Goal: Find specific page/section: Find specific page/section

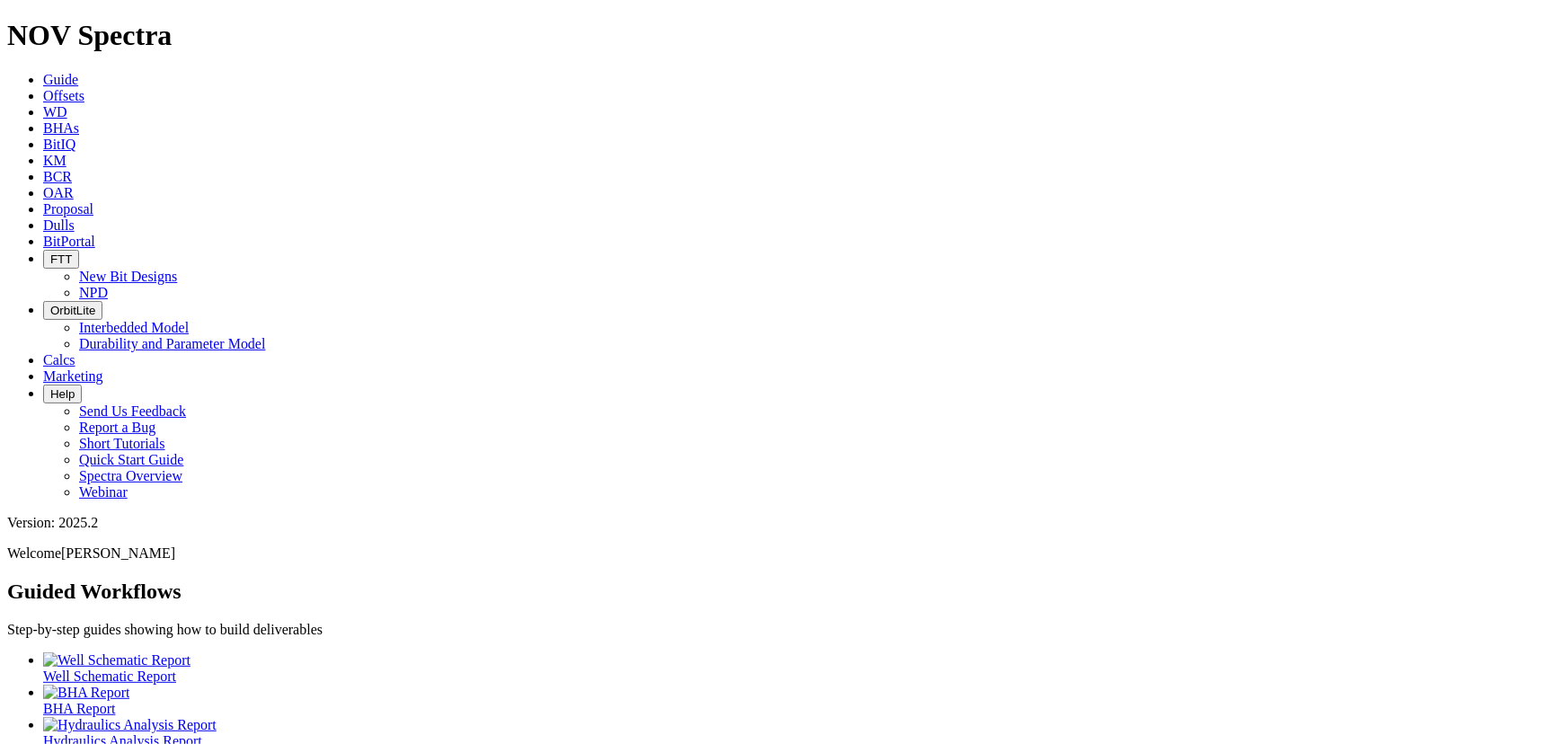
click at [84, 88] on span "Offsets" at bounding box center [64, 96] width 42 height 15
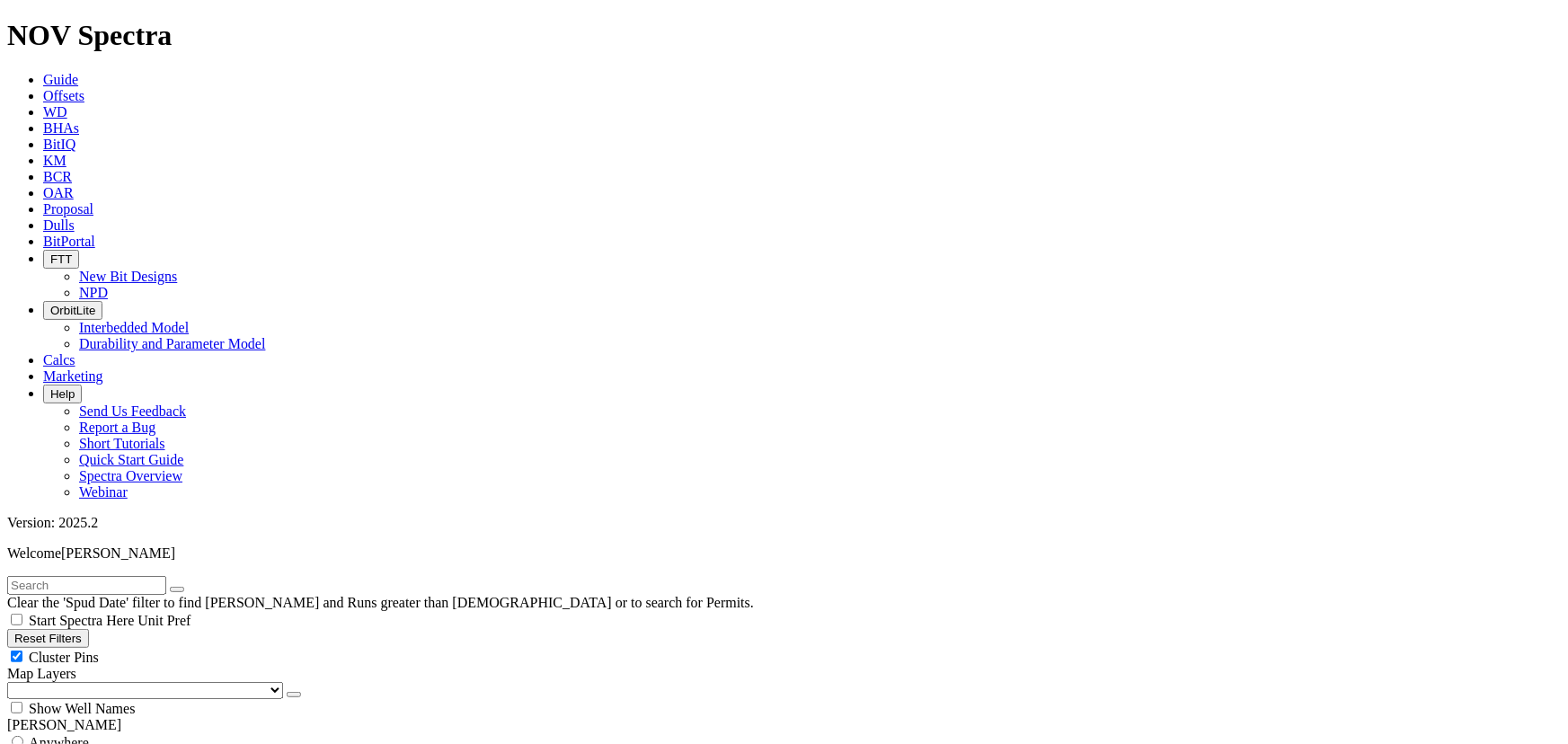
click at [75, 217] on link "Dulls" at bounding box center [59, 225] width 31 height 15
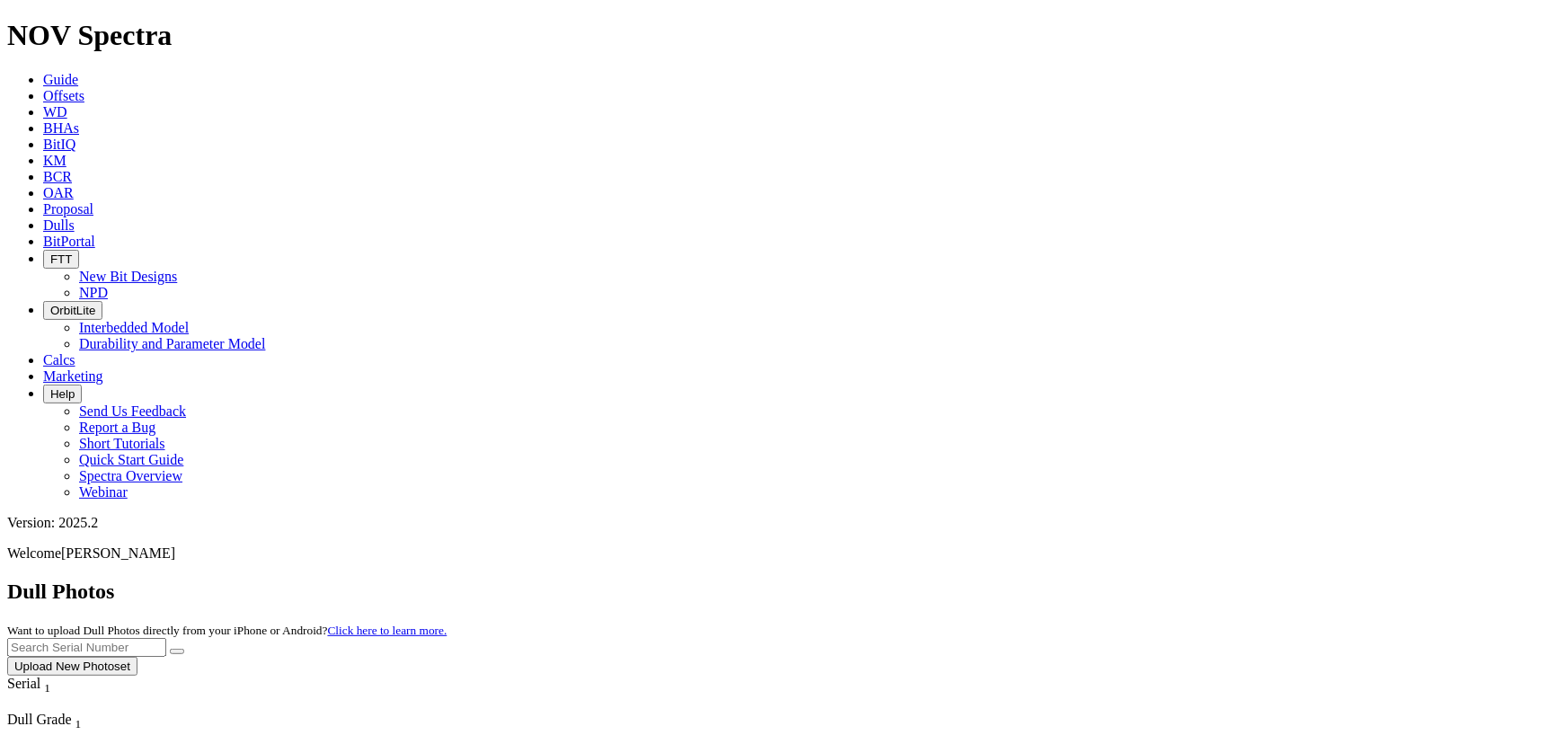
click at [166, 638] on input "text" at bounding box center [87, 647] width 159 height 19
click at [170, 648] on button "submit" at bounding box center [176, 651] width 14 height 6
click at [166, 638] on input "A320070" at bounding box center [87, 647] width 159 height 19
type input "A320071"
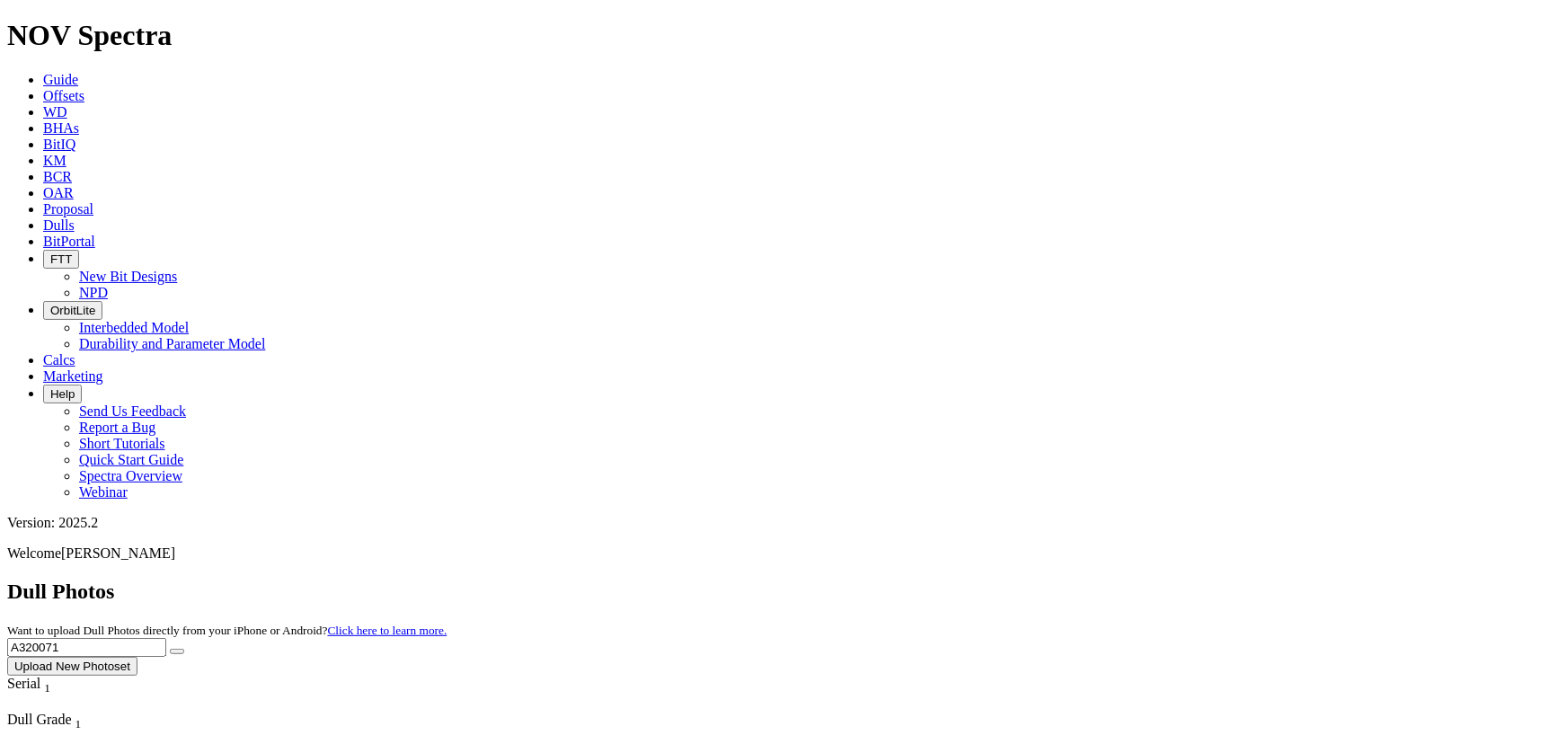
click at [137, 657] on button "Upload New Photoset" at bounding box center [72, 666] width 130 height 19
click at [776, 665] on div at bounding box center [784, 676] width 1554 height 0
click at [166, 638] on input "text" at bounding box center [87, 647] width 159 height 19
type input "A320071"
click at [184, 648] on button "submit" at bounding box center [176, 651] width 14 height 6
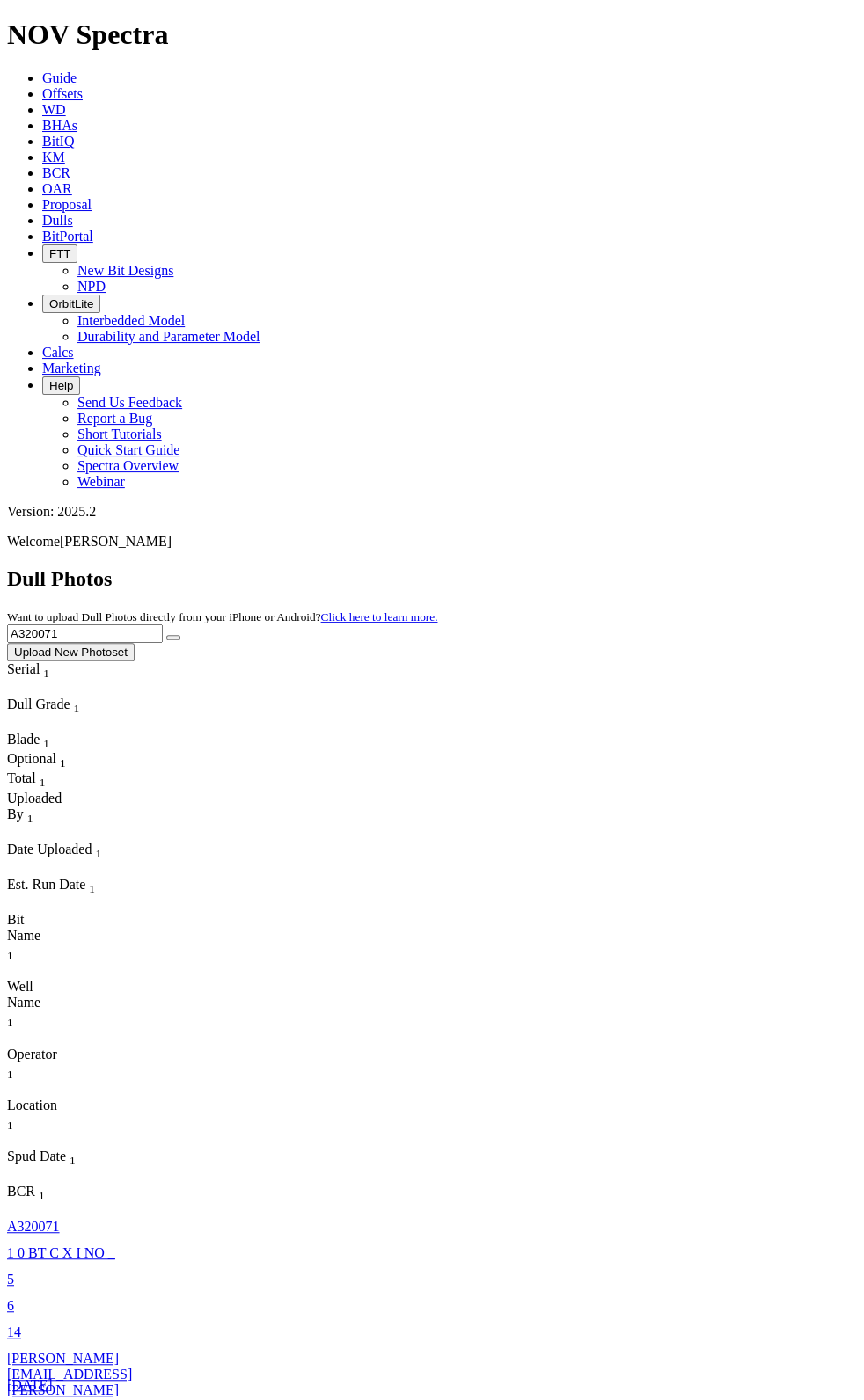
click at [83, 86] on span "Offsets" at bounding box center [63, 94] width 41 height 15
